Goal: Information Seeking & Learning: Learn about a topic

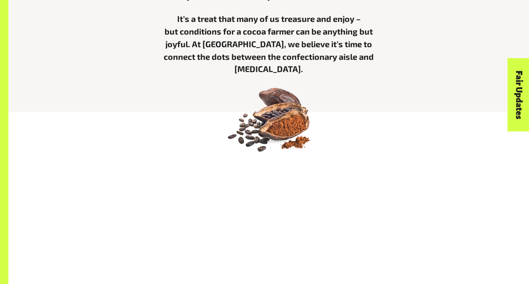
scroll to position [421, 0]
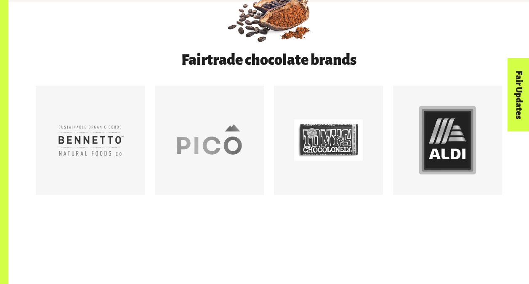
click at [450, 136] on div at bounding box center [448, 140] width 69 height 69
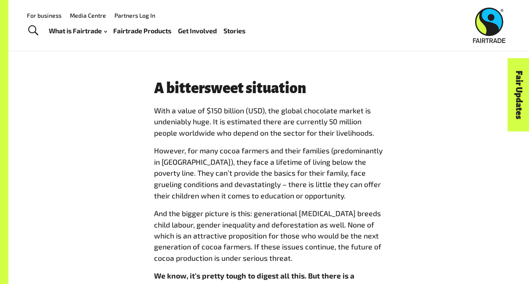
scroll to position [548, 0]
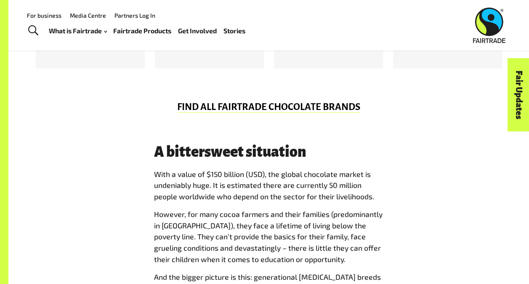
click at [260, 108] on link "FIND ALL FAIRTRADE CHOCOLATE BRANDS" at bounding box center [268, 107] width 183 height 11
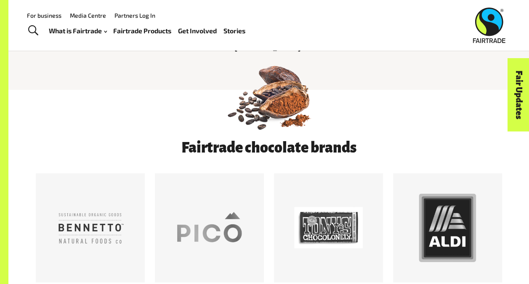
scroll to position [232, 0]
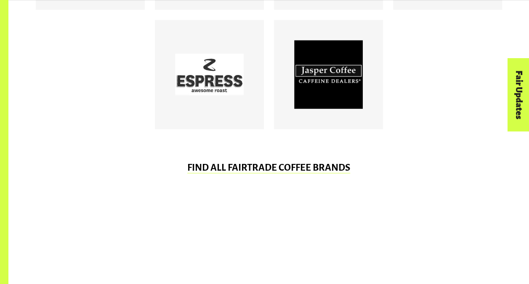
scroll to position [632, 0]
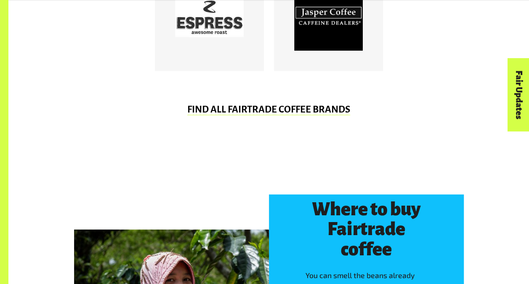
click at [257, 108] on link "FIND ALL FAIRTRADE COFFEE BRANDS" at bounding box center [268, 109] width 163 height 11
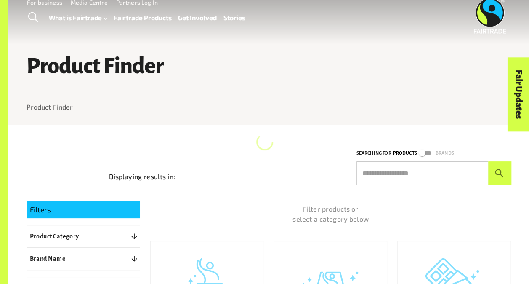
scroll to position [211, 0]
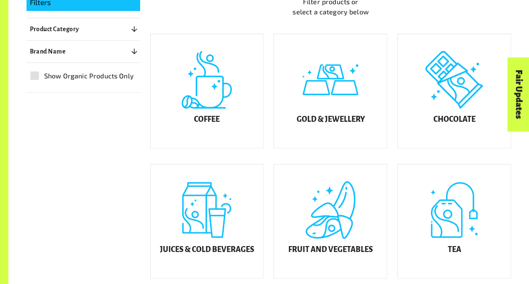
click at [209, 124] on h5 "Coffee" at bounding box center [207, 119] width 26 height 8
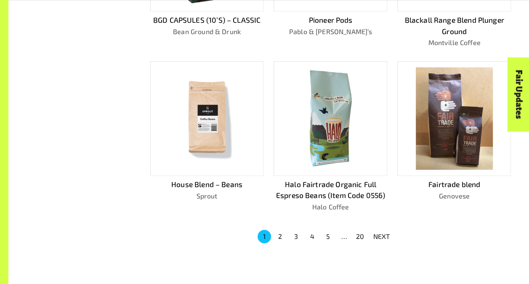
scroll to position [548, 0]
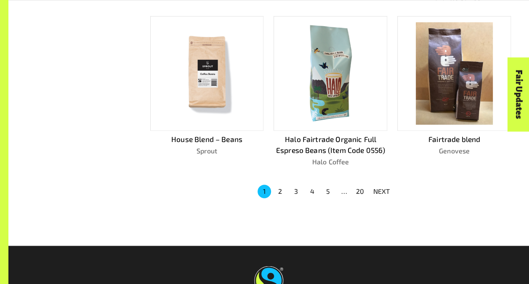
click at [282, 184] on button "2" at bounding box center [280, 190] width 13 height 13
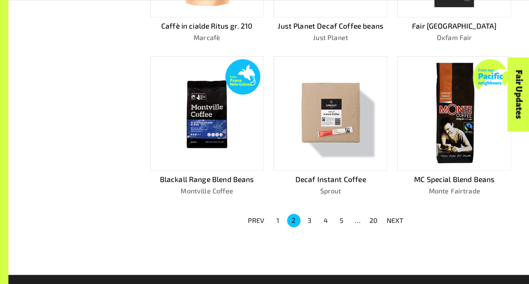
scroll to position [579, 0]
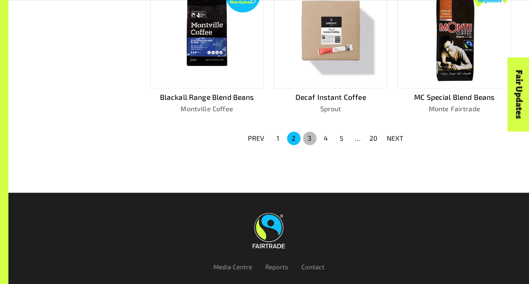
click at [310, 133] on button "3" at bounding box center [309, 137] width 13 height 13
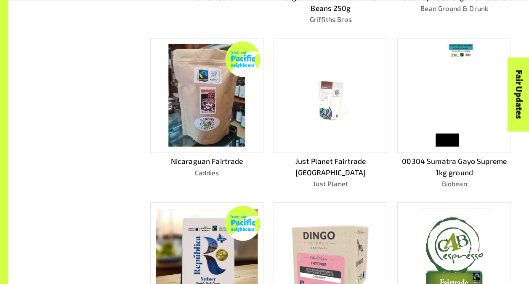
scroll to position [422, 0]
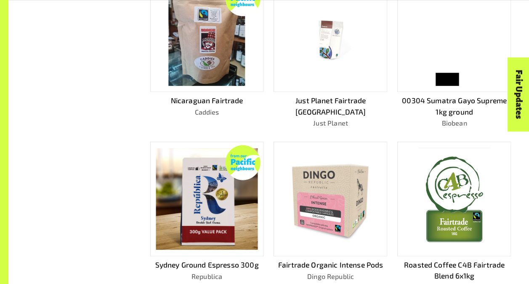
click at [217, 200] on img at bounding box center [207, 199] width 102 height 102
